Goal: Task Accomplishment & Management: Complete application form

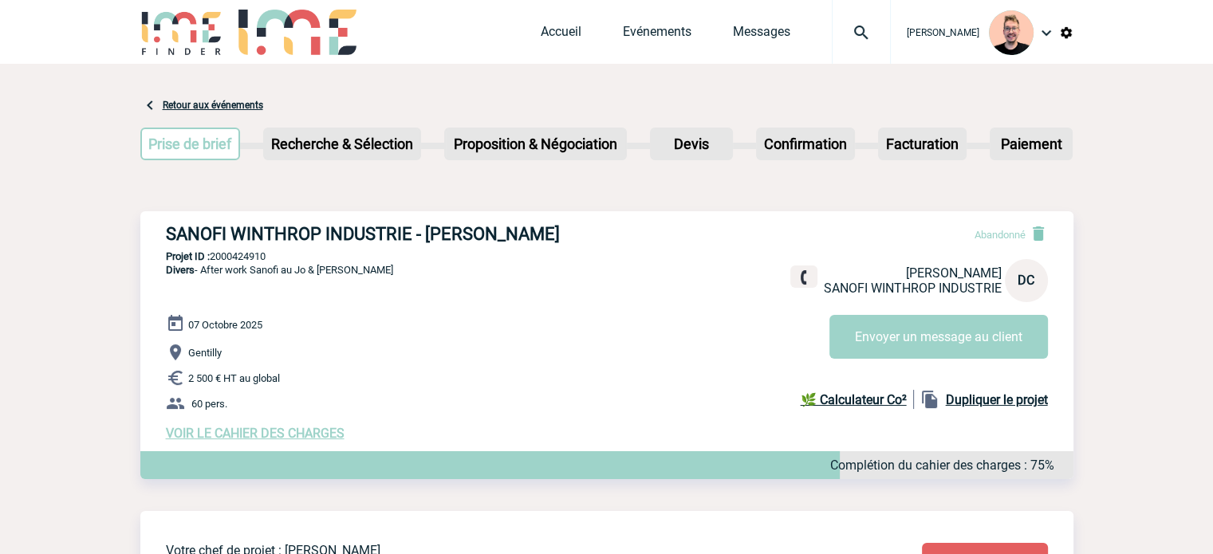
click at [832, 39] on img at bounding box center [860, 32] width 57 height 19
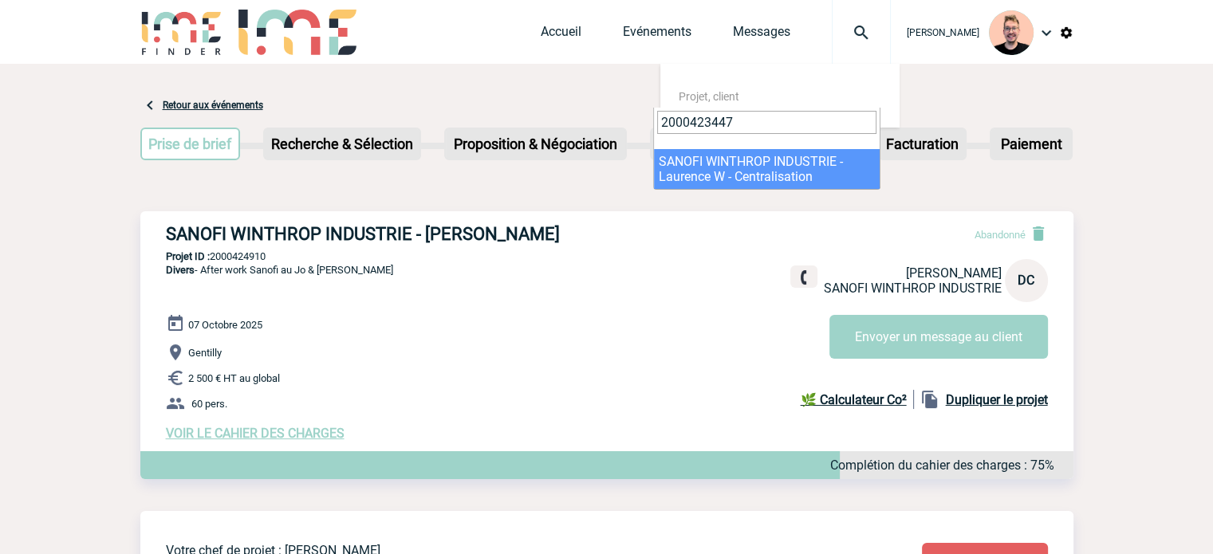
type input "2000423447"
select select "22948"
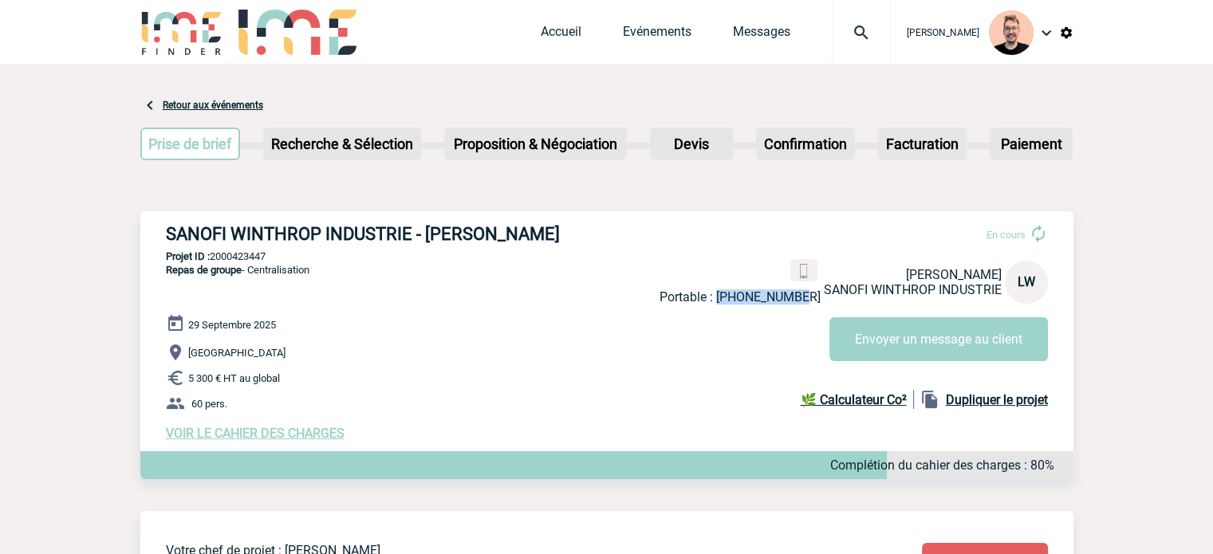
drag, startPoint x: 816, startPoint y: 299, endPoint x: 733, endPoint y: 299, distance: 83.7
click at [733, 299] on p "Portable : +33637088979" at bounding box center [739, 296] width 161 height 15
copy p "+33637088979"
click at [521, 42] on div "Stefan MILADINOVIC Accueil Evénements" at bounding box center [606, 34] width 933 height 68
click at [541, 37] on link "Accueil" at bounding box center [561, 35] width 41 height 22
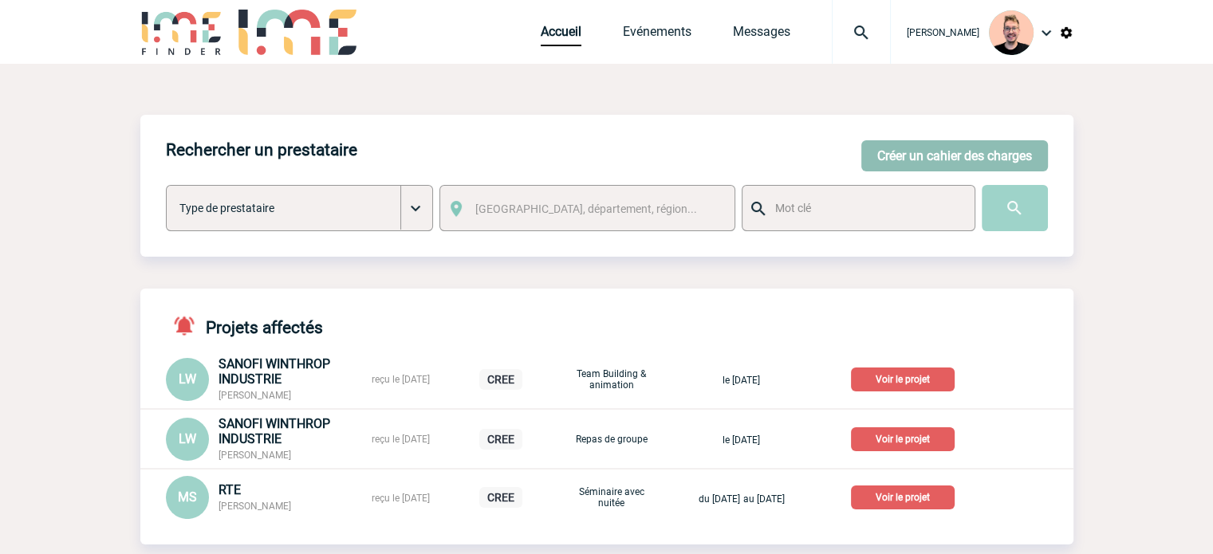
click at [953, 161] on button "Créer un cahier des charges" at bounding box center [954, 155] width 187 height 31
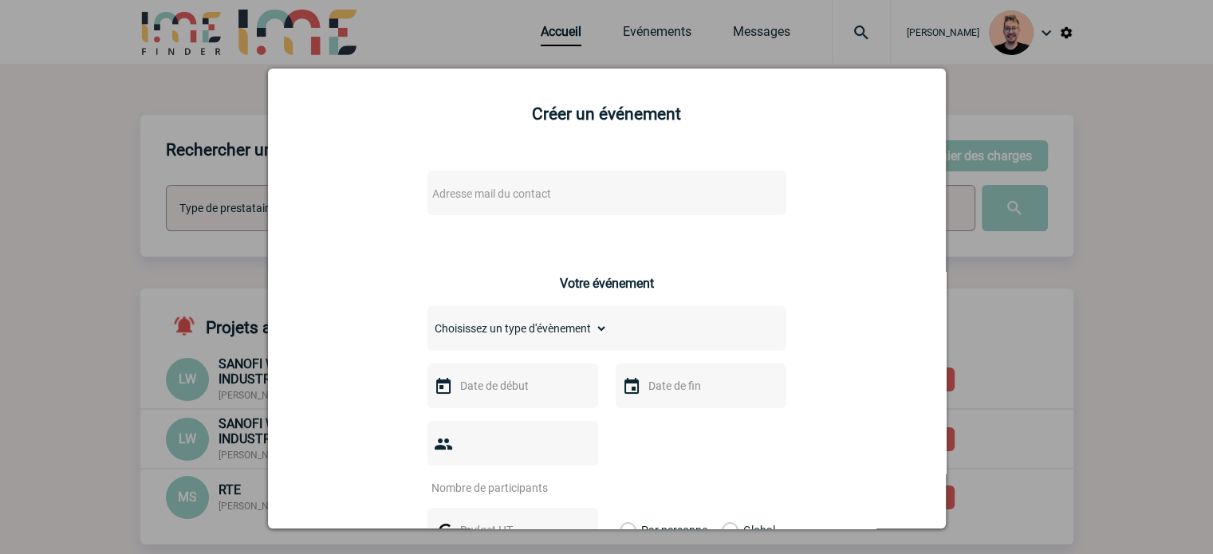
click at [497, 210] on div "Adresse mail du contact" at bounding box center [606, 193] width 359 height 45
click at [523, 192] on span "Adresse mail du contact" at bounding box center [491, 193] width 119 height 13
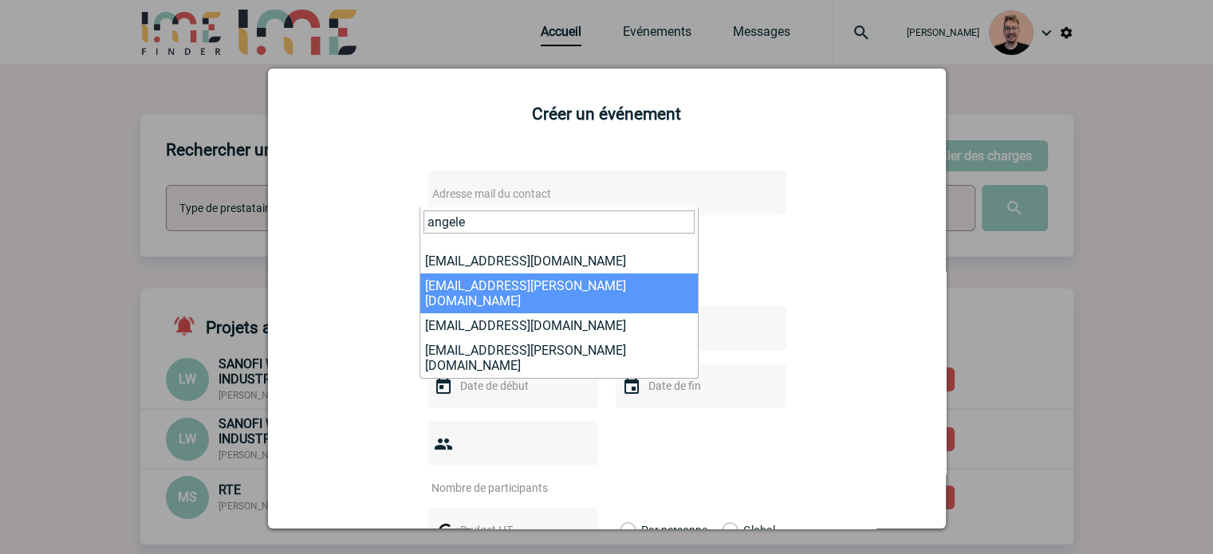
type input "angele"
select select "126862"
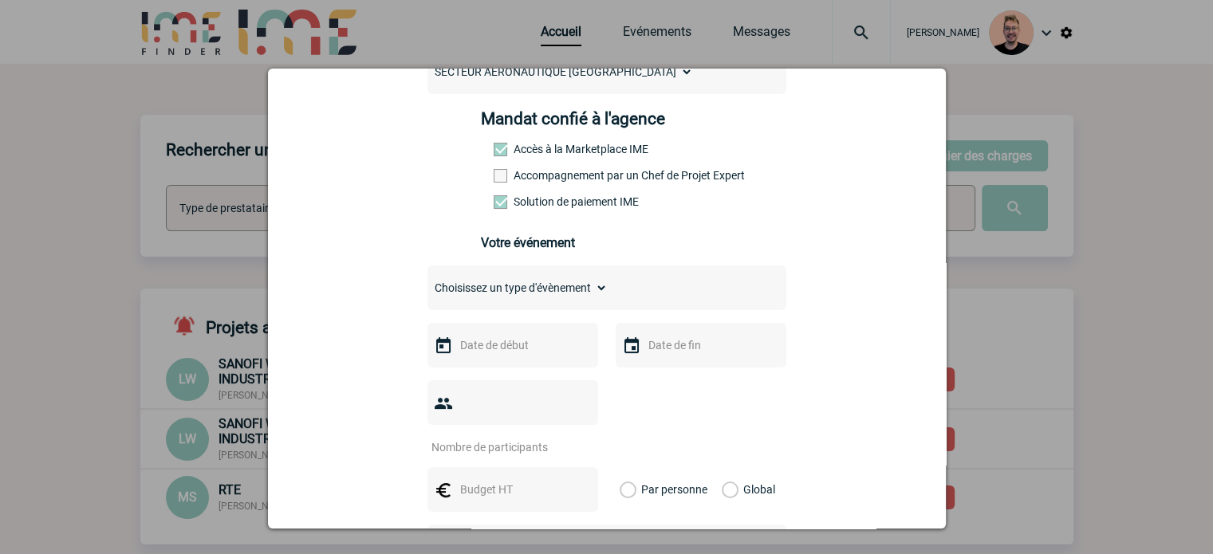
scroll to position [239, 0]
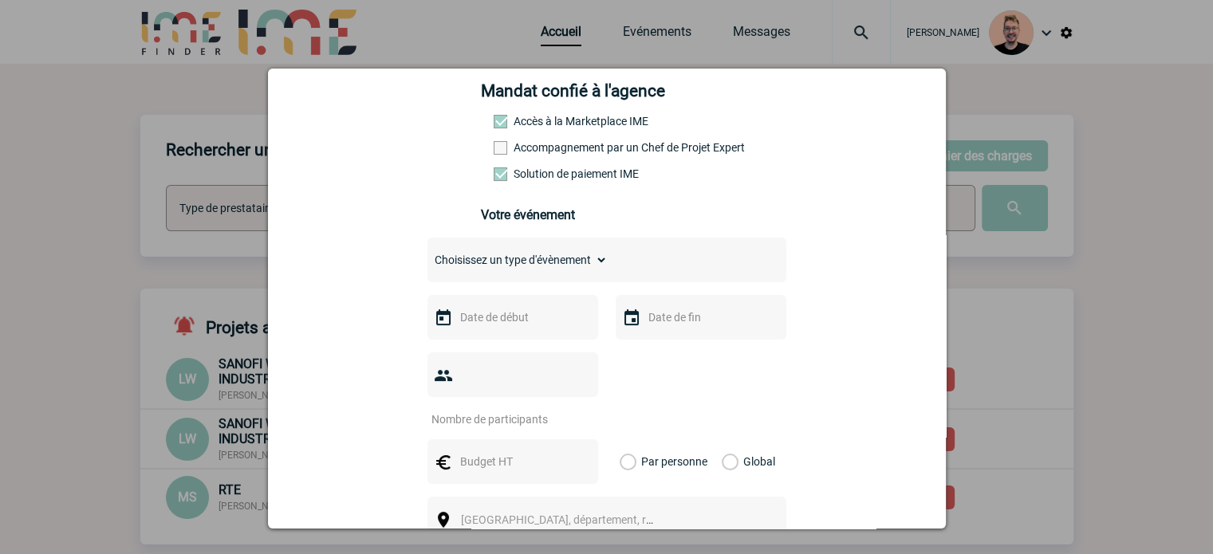
click at [471, 264] on select "Choisissez un type d'évènement Séminaire avec nuitée Séminaire sans nuitée Repa…" at bounding box center [517, 260] width 180 height 22
select select "4"
click at [427, 254] on select "Choisissez un type d'évènement Séminaire avec nuitée Séminaire sans nuitée Repa…" at bounding box center [517, 260] width 180 height 22
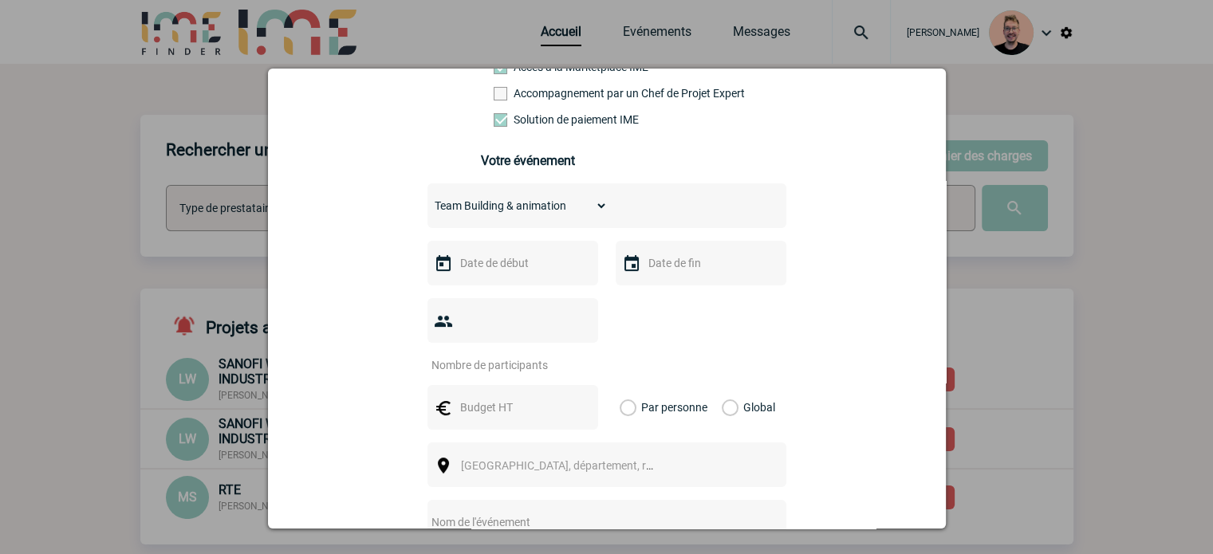
scroll to position [319, 0]
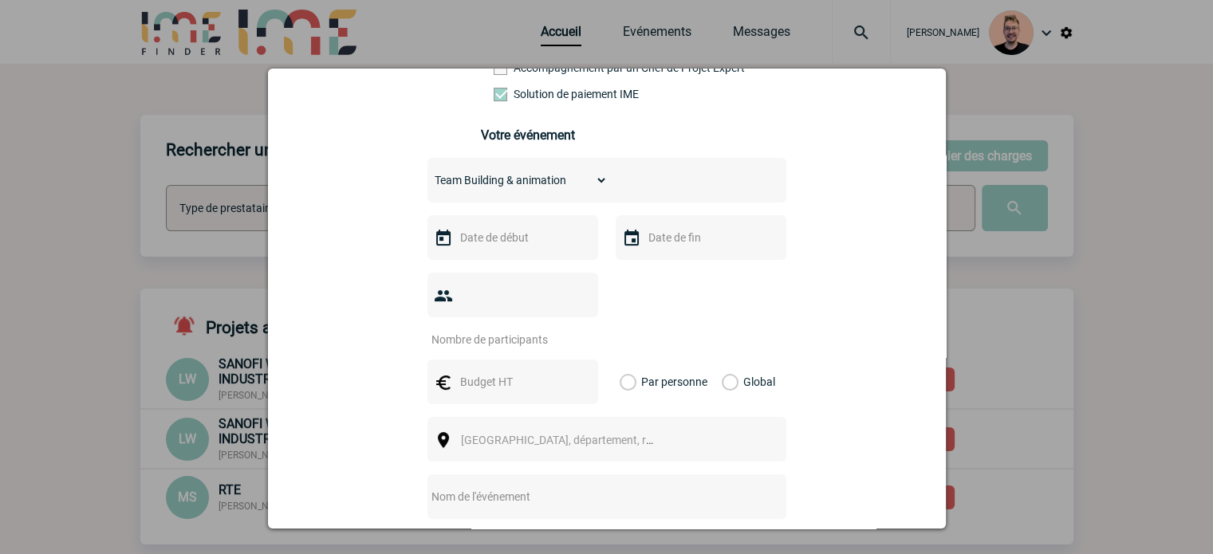
click at [487, 239] on input "text" at bounding box center [511, 237] width 110 height 21
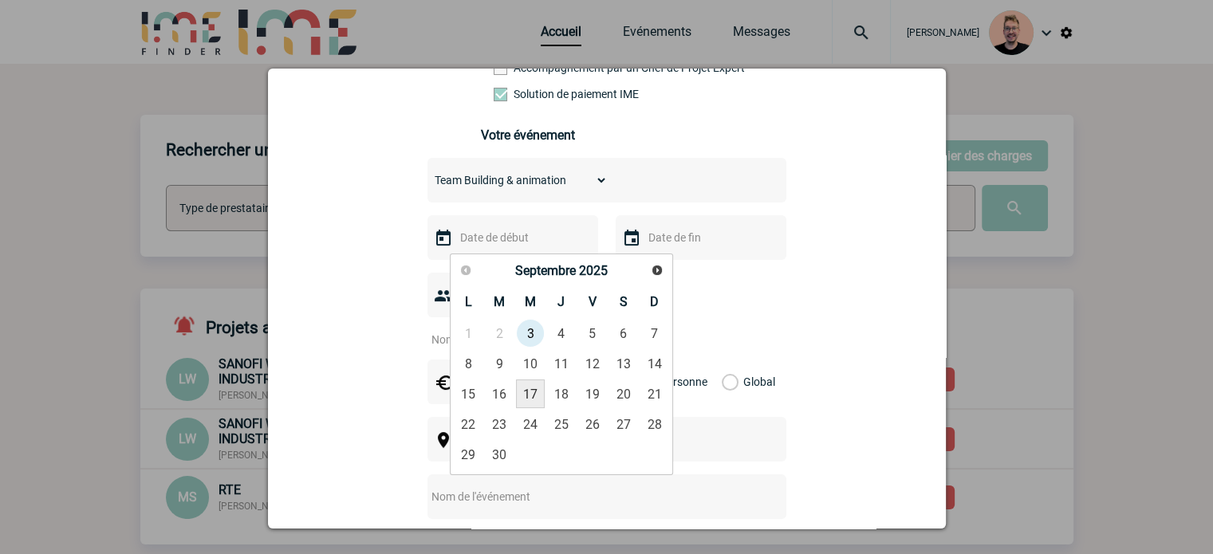
click at [524, 391] on link "17" at bounding box center [530, 393] width 29 height 29
type input "17-09-2025"
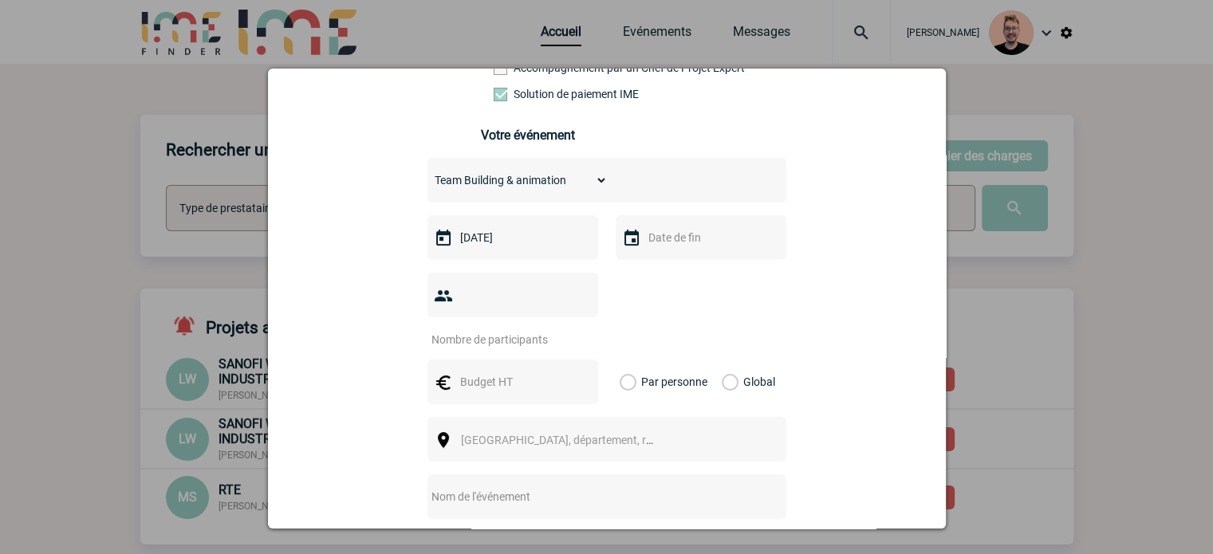
click at [659, 244] on input "text" at bounding box center [699, 237] width 110 height 21
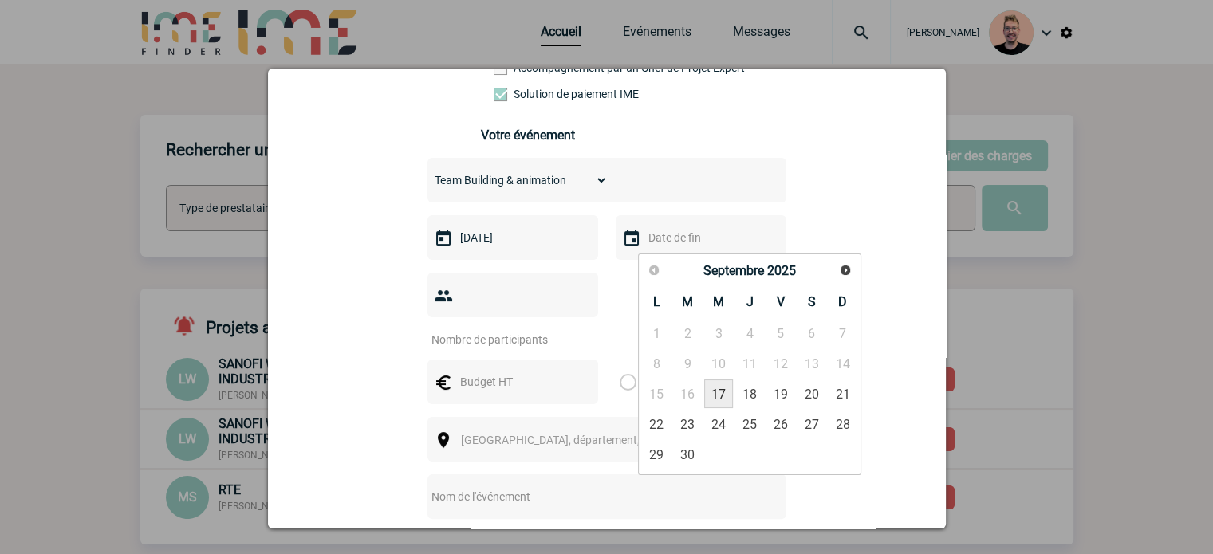
click at [715, 392] on link "17" at bounding box center [718, 393] width 29 height 29
type input "17-09-2025"
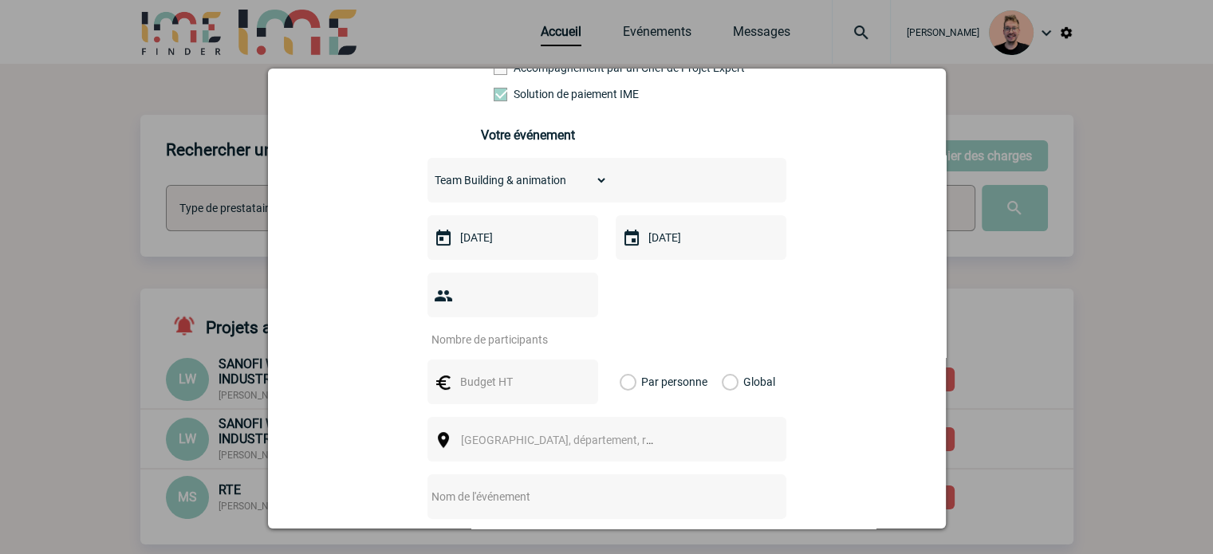
click at [517, 311] on div at bounding box center [512, 295] width 171 height 45
type input "150"
click at [503, 369] on div at bounding box center [512, 382] width 171 height 45
click at [489, 372] on input "text" at bounding box center [511, 382] width 110 height 21
type input "8500"
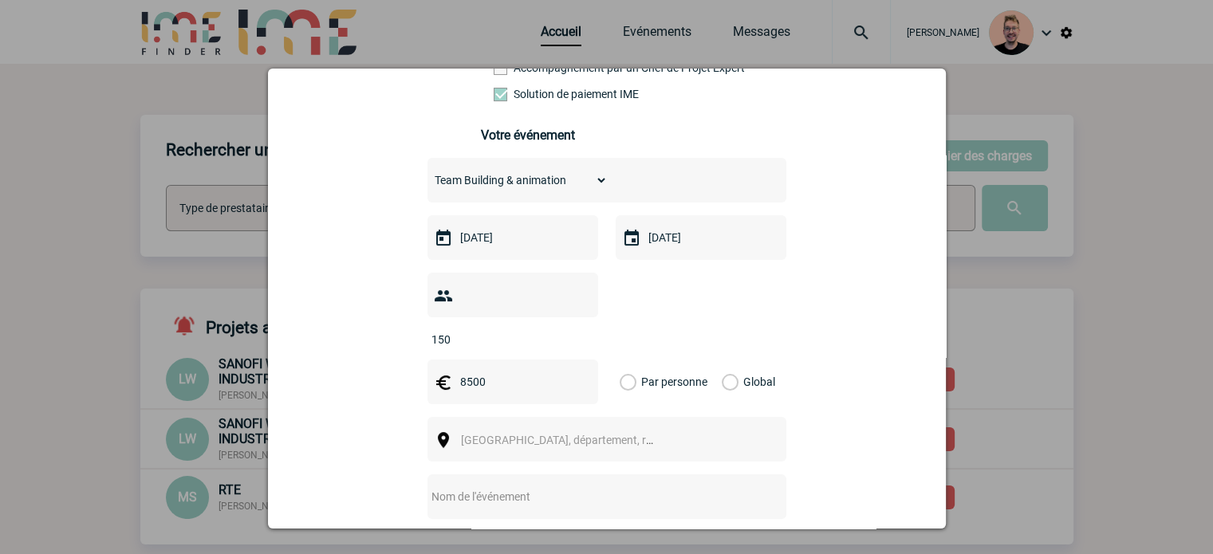
click at [721, 360] on label "Global" at bounding box center [726, 382] width 10 height 45
click at [0, 0] on input "Global" at bounding box center [0, 0] width 0 height 0
click at [569, 434] on span "Ville, département, région..." at bounding box center [572, 440] width 222 height 13
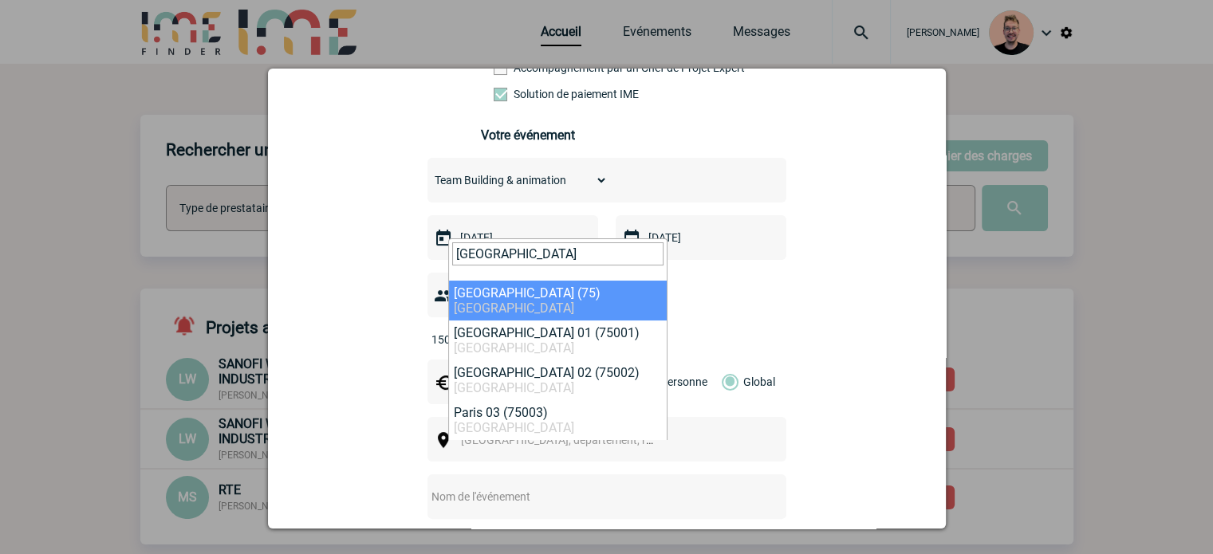
type input "paris"
select select "3"
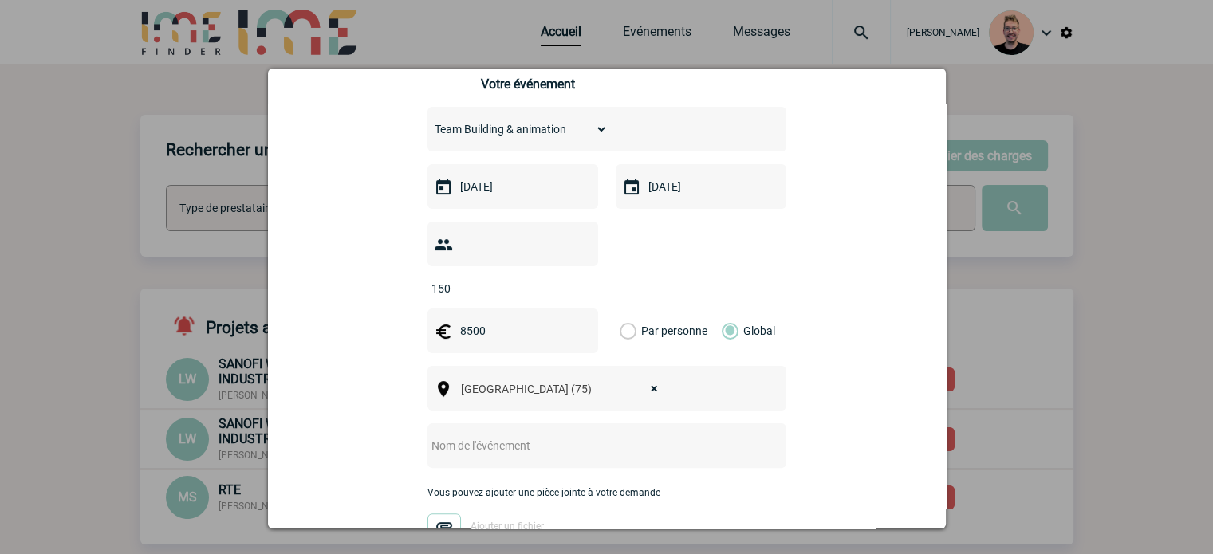
scroll to position [399, 0]
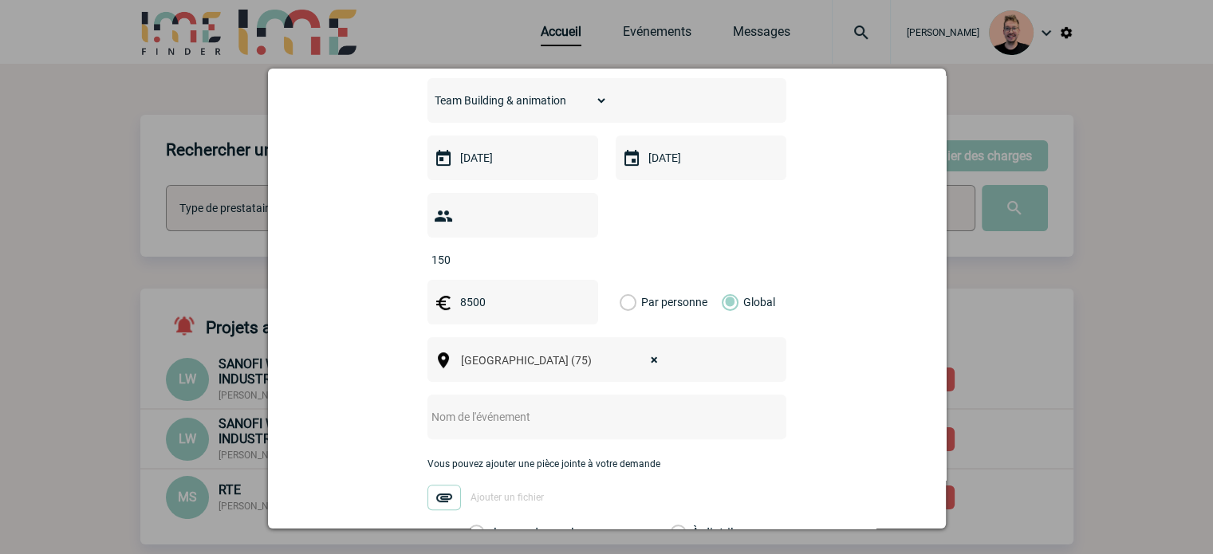
click at [507, 407] on div at bounding box center [606, 417] width 359 height 45
click at [484, 407] on input "text" at bounding box center [585, 417] width 316 height 21
paste input "HR Forum MBDA"
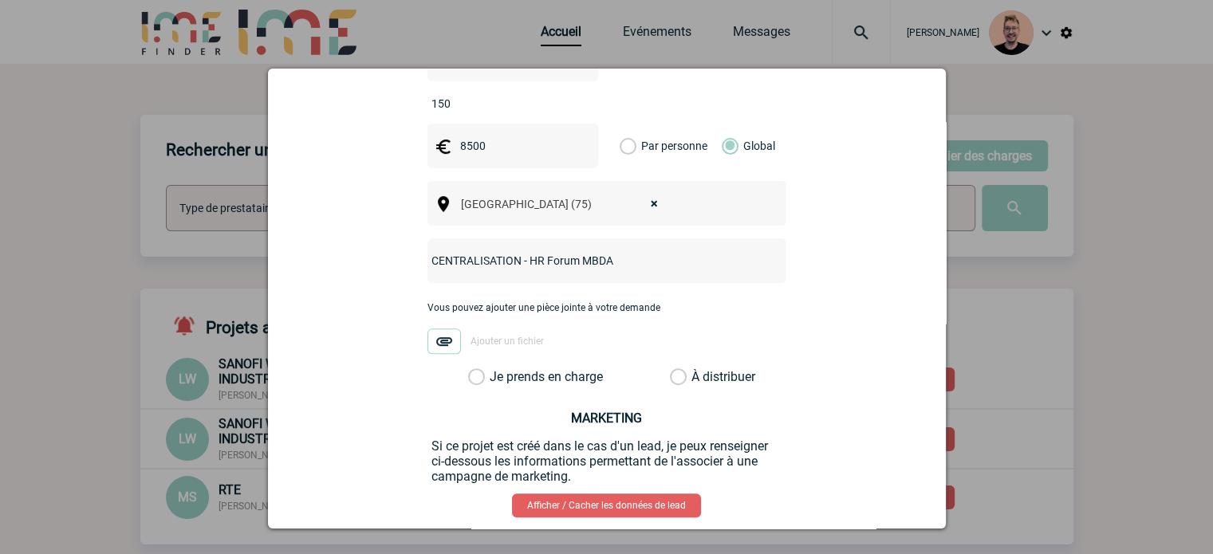
scroll to position [558, 0]
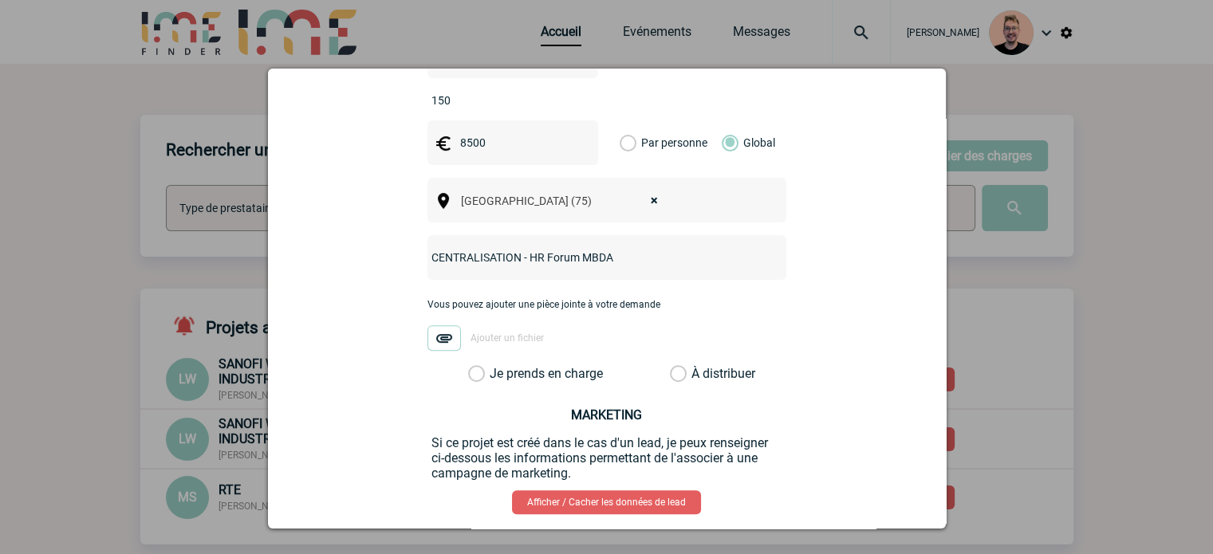
type input "CENTRALISATION - HR Forum MBDA"
drag, startPoint x: 469, startPoint y: 347, endPoint x: 498, endPoint y: 364, distance: 33.9
click at [470, 366] on label "Je prends en charge" at bounding box center [481, 374] width 27 height 16
click at [0, 0] on input "Je prends en charge" at bounding box center [0, 0] width 0 height 0
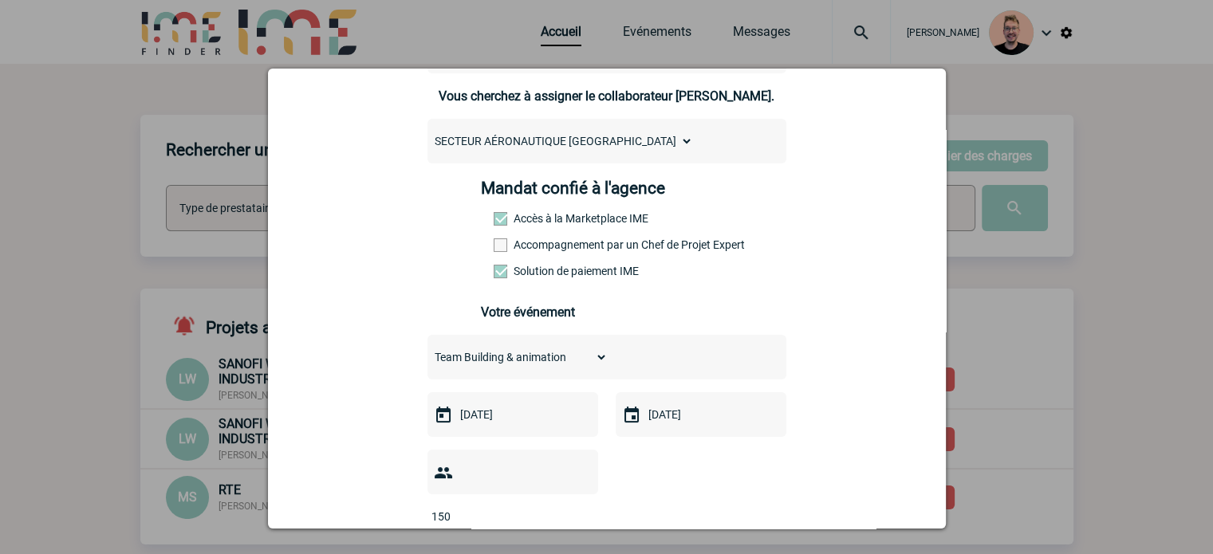
scroll to position [620, 0]
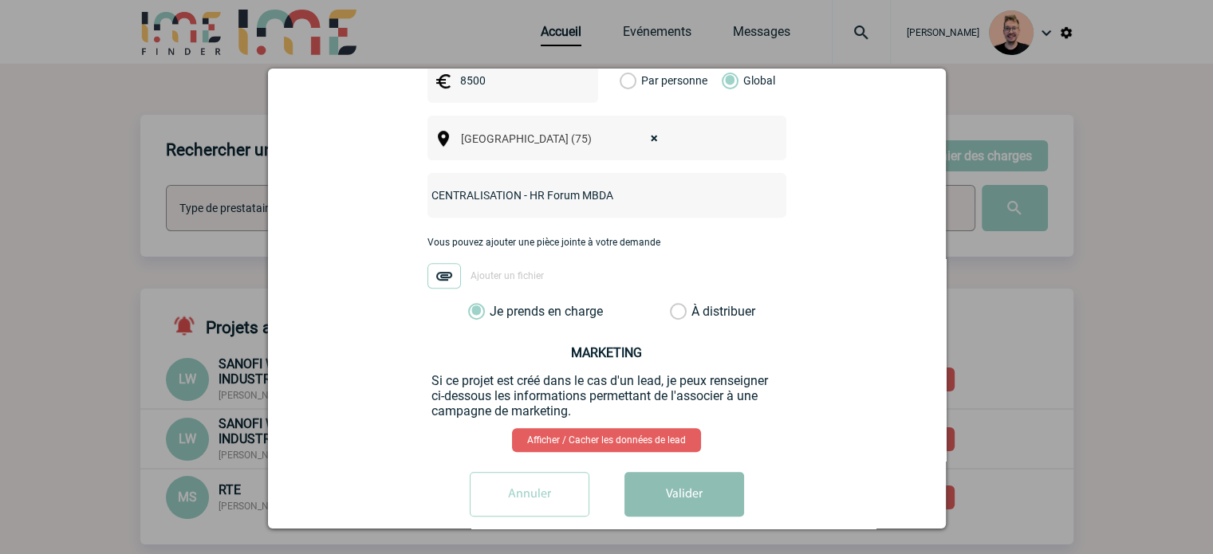
click at [679, 474] on button "Valider" at bounding box center [684, 494] width 120 height 45
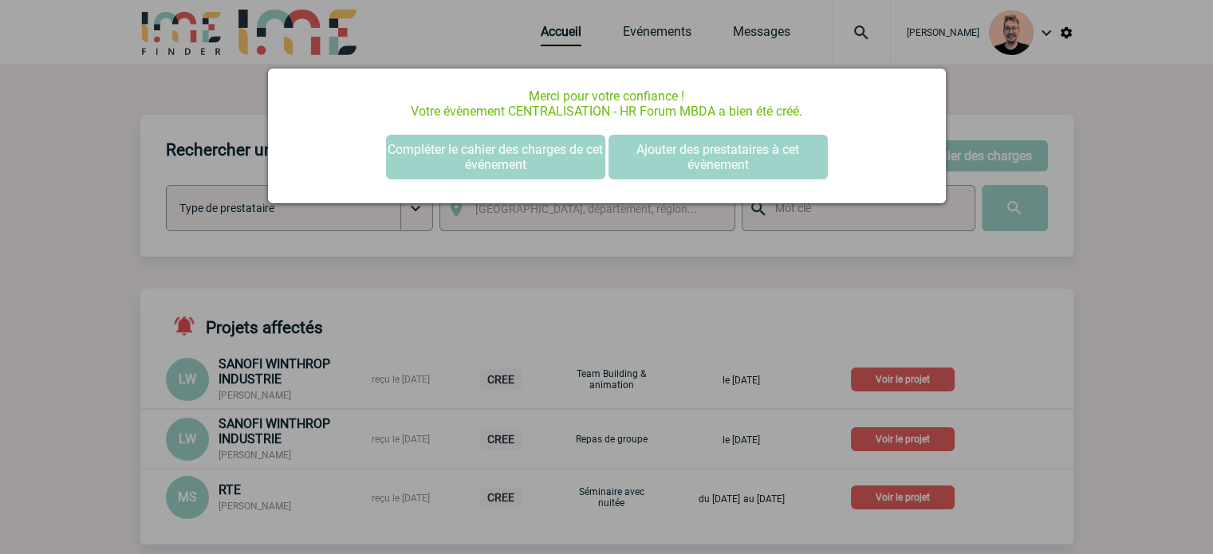
scroll to position [0, 0]
click at [444, 163] on button "Compléter le cahier des charges de cet événement" at bounding box center [495, 157] width 219 height 45
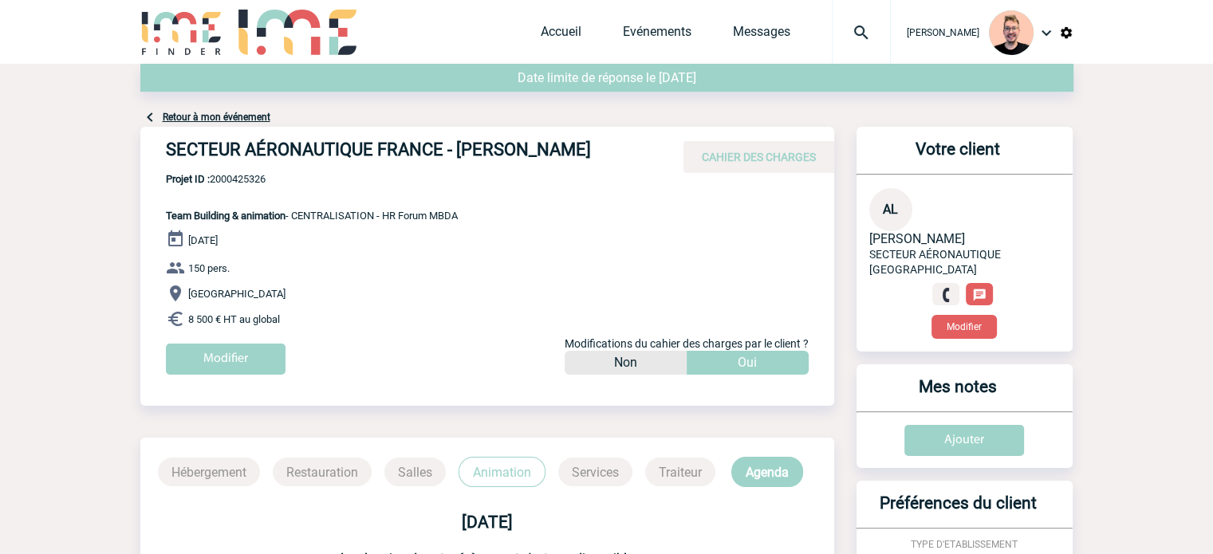
drag, startPoint x: 593, startPoint y: 149, endPoint x: 167, endPoint y: 152, distance: 425.7
click at [167, 152] on h4 "SECTEUR AÉRONAUTIQUE FRANCE - [PERSON_NAME]" at bounding box center [405, 153] width 478 height 27
copy h4 "SECTEUR AÉRONAUTIQUE FRANCE - [PERSON_NAME]"
click at [236, 181] on span "Projet ID : 2000425326" at bounding box center [312, 179] width 292 height 12
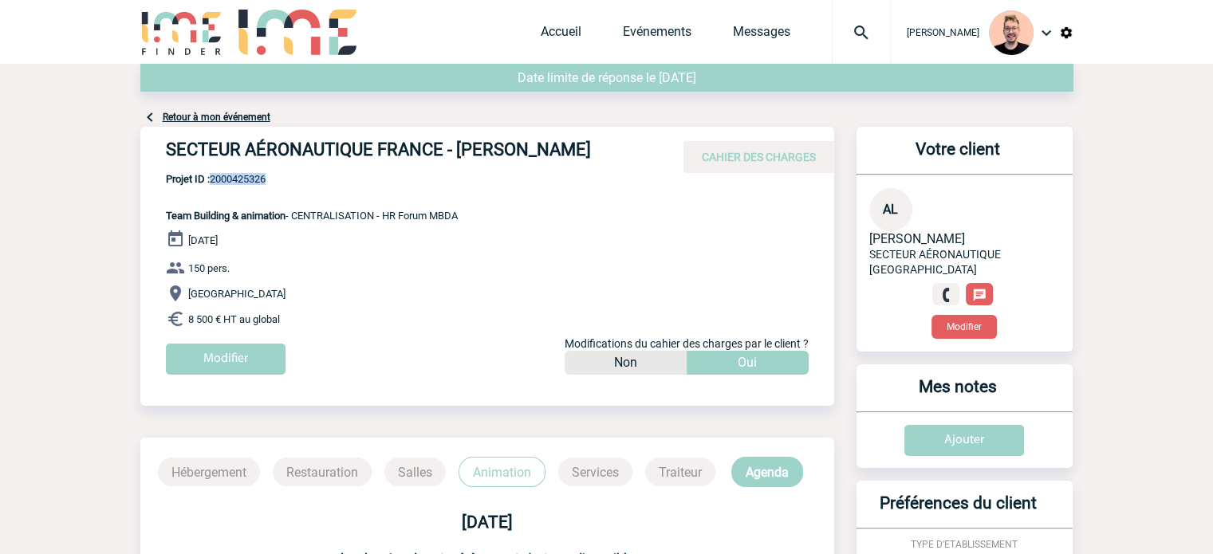
copy span "2000425326"
drag, startPoint x: 293, startPoint y: 199, endPoint x: 257, endPoint y: 187, distance: 38.6
click at [293, 198] on p "Projet ID : 2000425326 Team Building & animation - CENTRALISATION - HR Forum MB…" at bounding box center [298, 197] width 317 height 49
click at [245, 177] on span "Projet ID : 2000425326" at bounding box center [312, 179] width 292 height 12
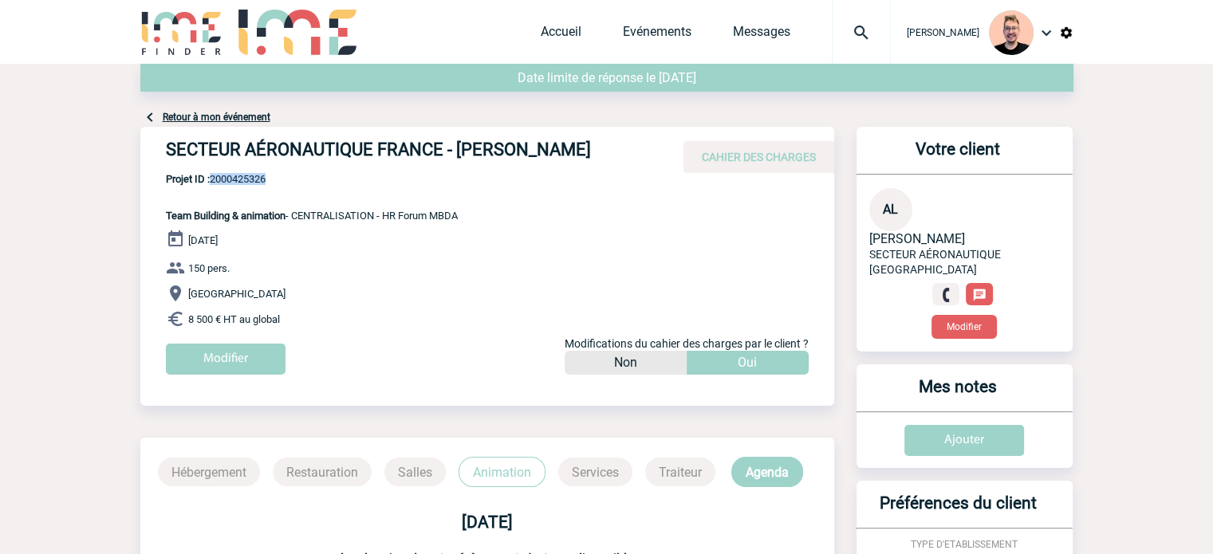
copy span "2000425326"
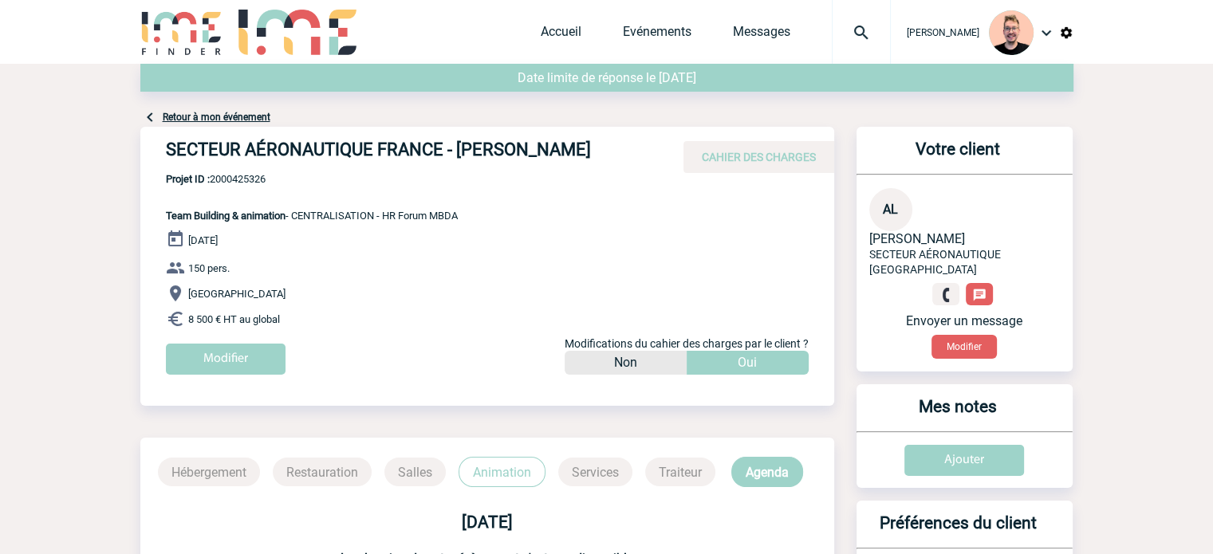
click at [259, 194] on p "Projet ID : 2000425326 Team Building & animation - CENTRALISATION - HR Forum MB…" at bounding box center [298, 197] width 317 height 49
click at [233, 179] on span "Projet ID : 2000425326" at bounding box center [312, 179] width 292 height 12
copy span "2000425326"
